Goal: Go to known website: Access a specific website the user already knows

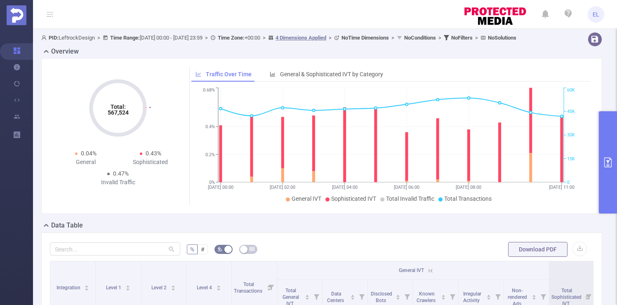
scroll to position [0, 191]
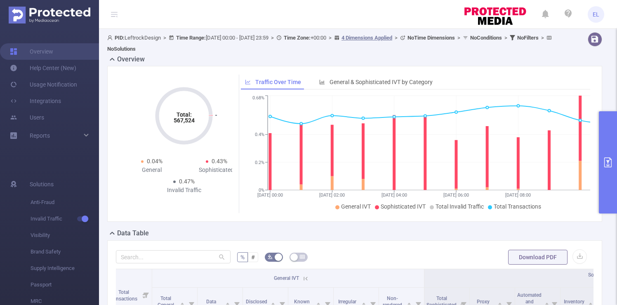
click at [604, 138] on button "primary" at bounding box center [608, 162] width 18 height 102
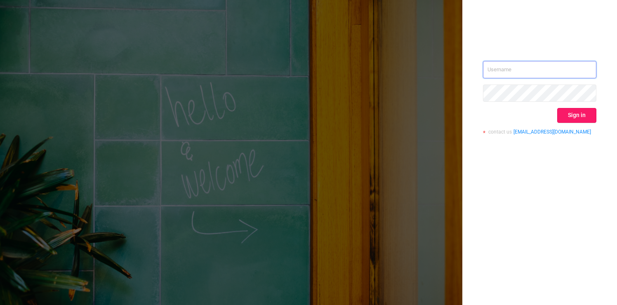
type input "vladilen.sitnikov@umg.team"
click at [582, 119] on button "Sign in" at bounding box center [576, 115] width 39 height 15
